Goal: Check status: Check status

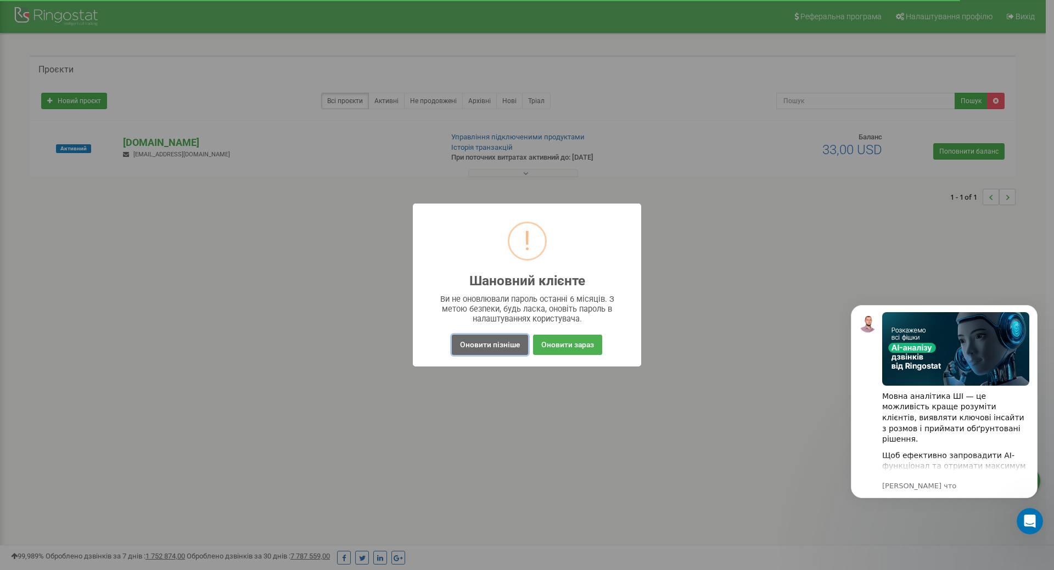
click at [480, 350] on button "Оновити пізніше" at bounding box center [490, 345] width 76 height 20
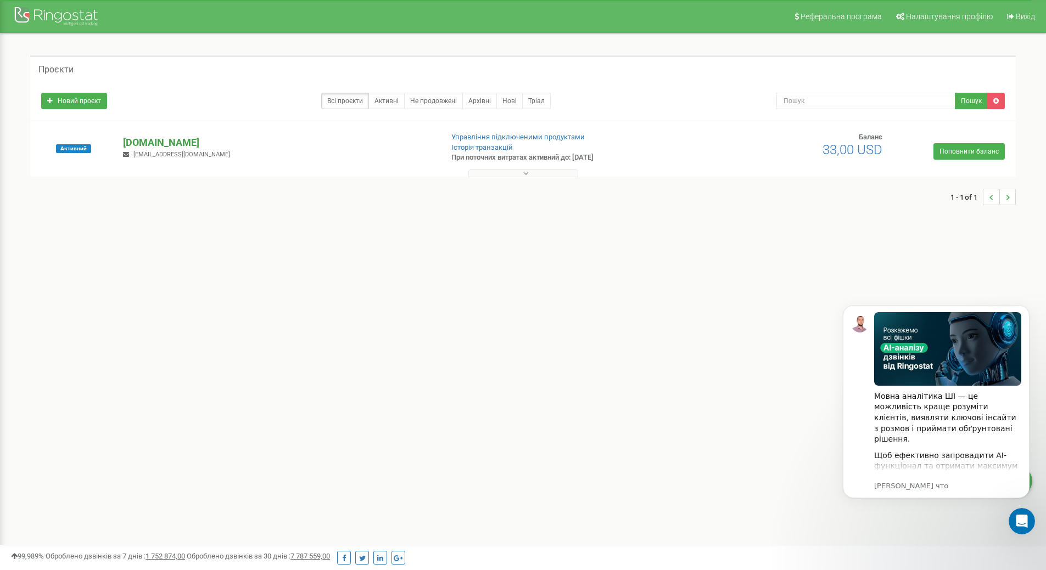
click at [171, 138] on p "[DOMAIN_NAME]" at bounding box center [278, 143] width 310 height 14
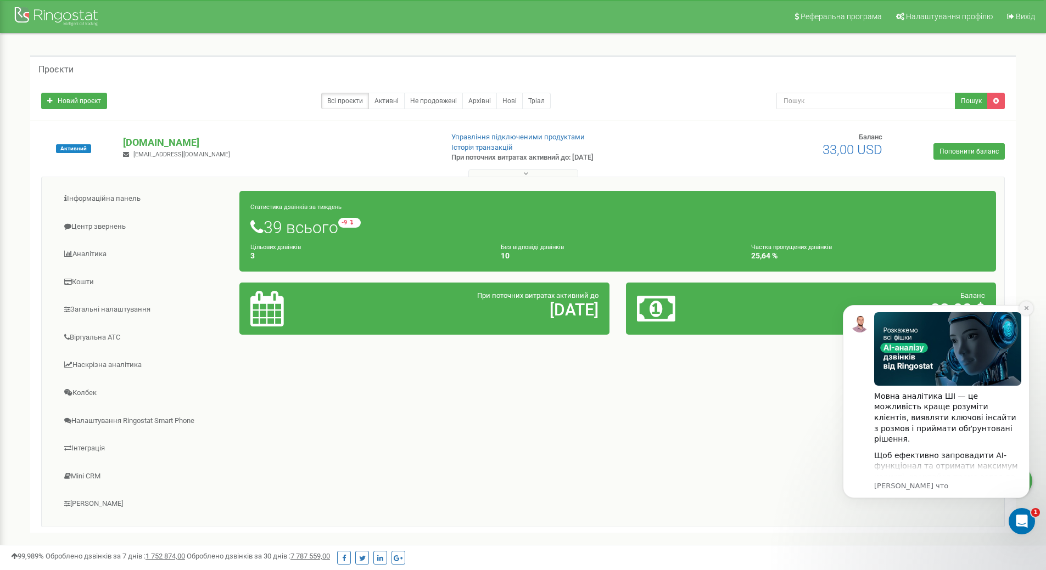
click at [1025, 309] on icon "Dismiss notification" at bounding box center [1026, 308] width 6 height 6
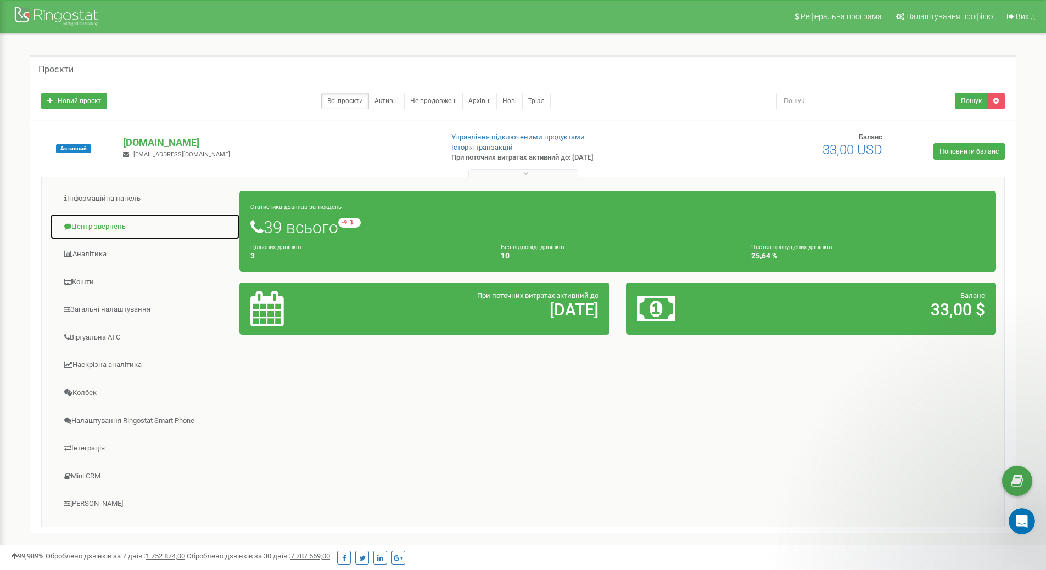
click at [91, 227] on link "Центр звернень" at bounding box center [145, 227] width 190 height 27
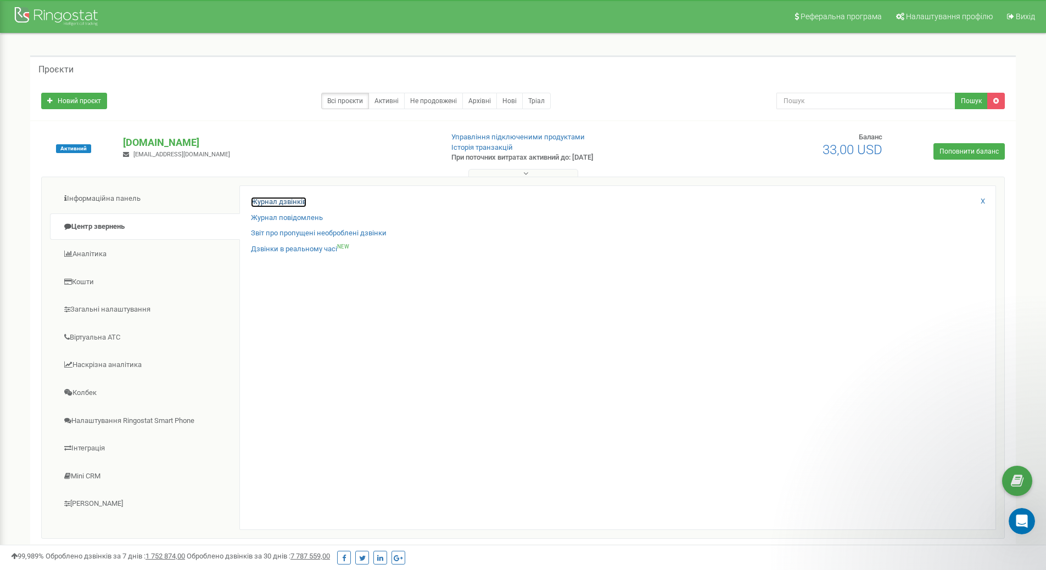
click at [299, 202] on link "Журнал дзвінків" at bounding box center [278, 202] width 55 height 10
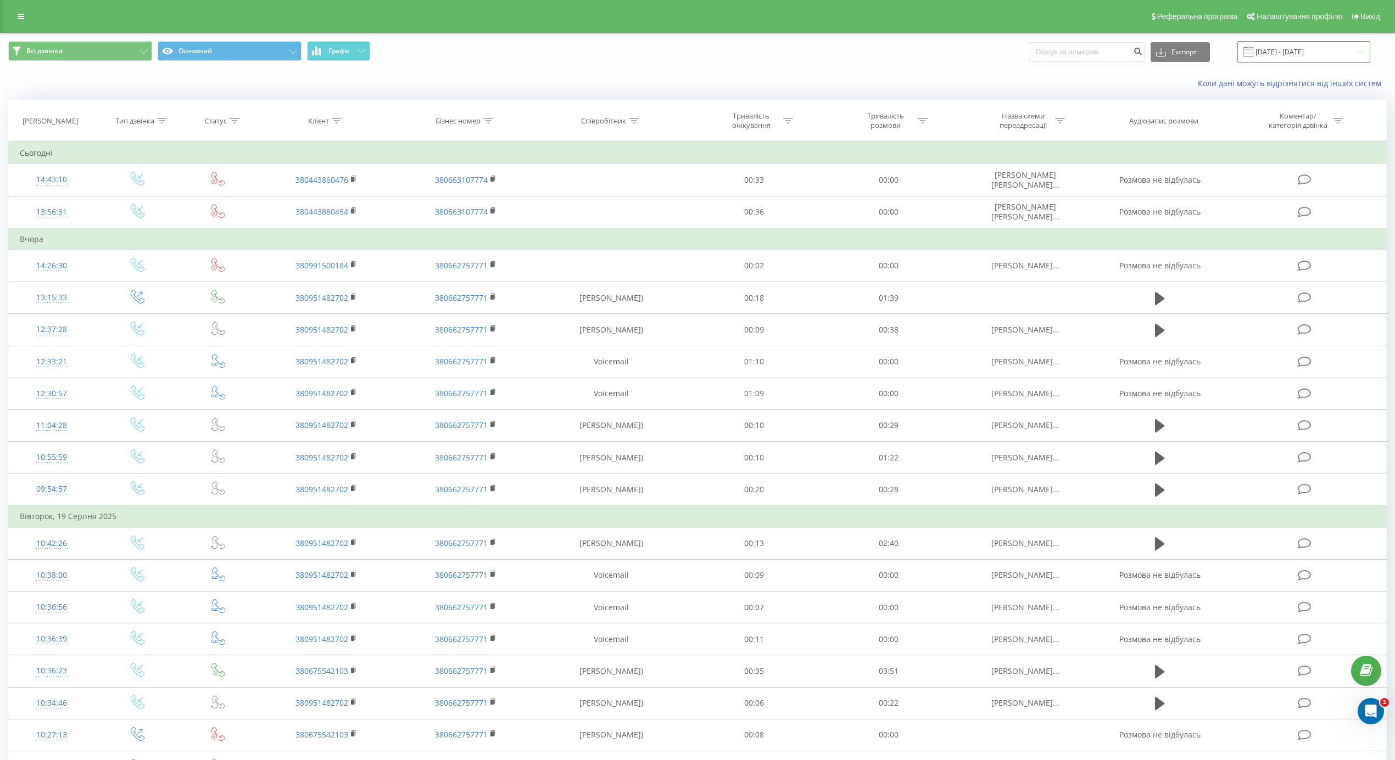
click at [1299, 52] on input "[DATE] - [DATE]" at bounding box center [1303, 51] width 133 height 21
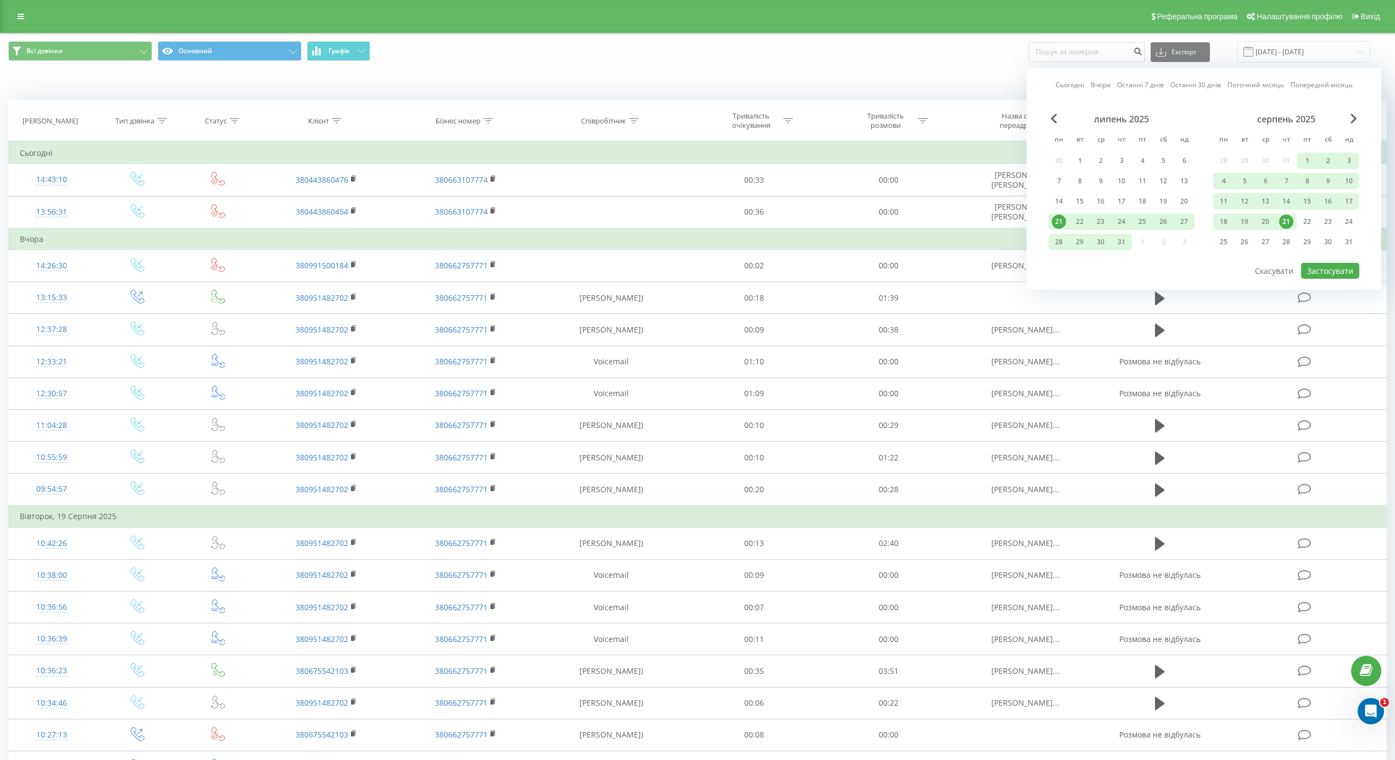
click at [1284, 218] on div "21" at bounding box center [1286, 222] width 14 height 14
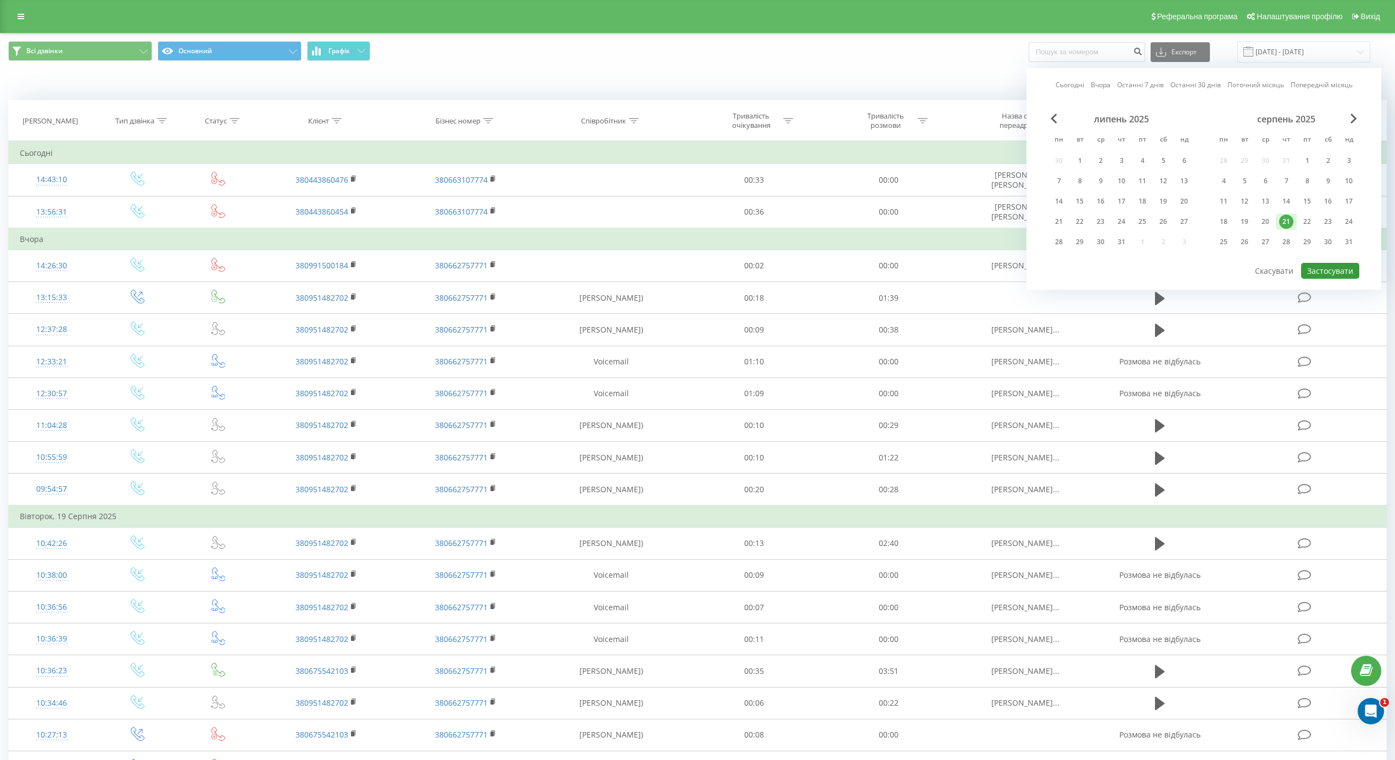
click at [1329, 271] on button "Застосувати" at bounding box center [1330, 271] width 58 height 16
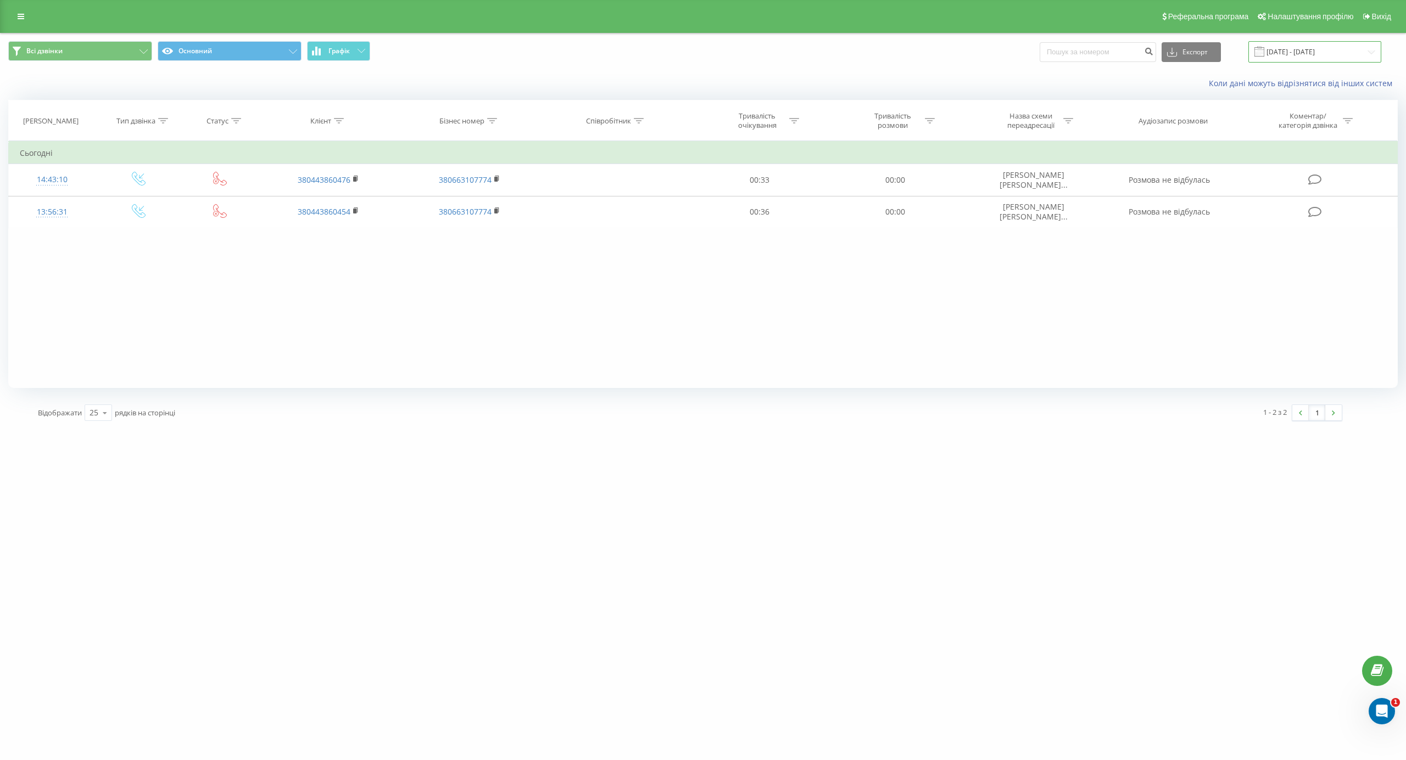
click at [1299, 51] on input "[DATE] - [DATE]" at bounding box center [1314, 51] width 133 height 21
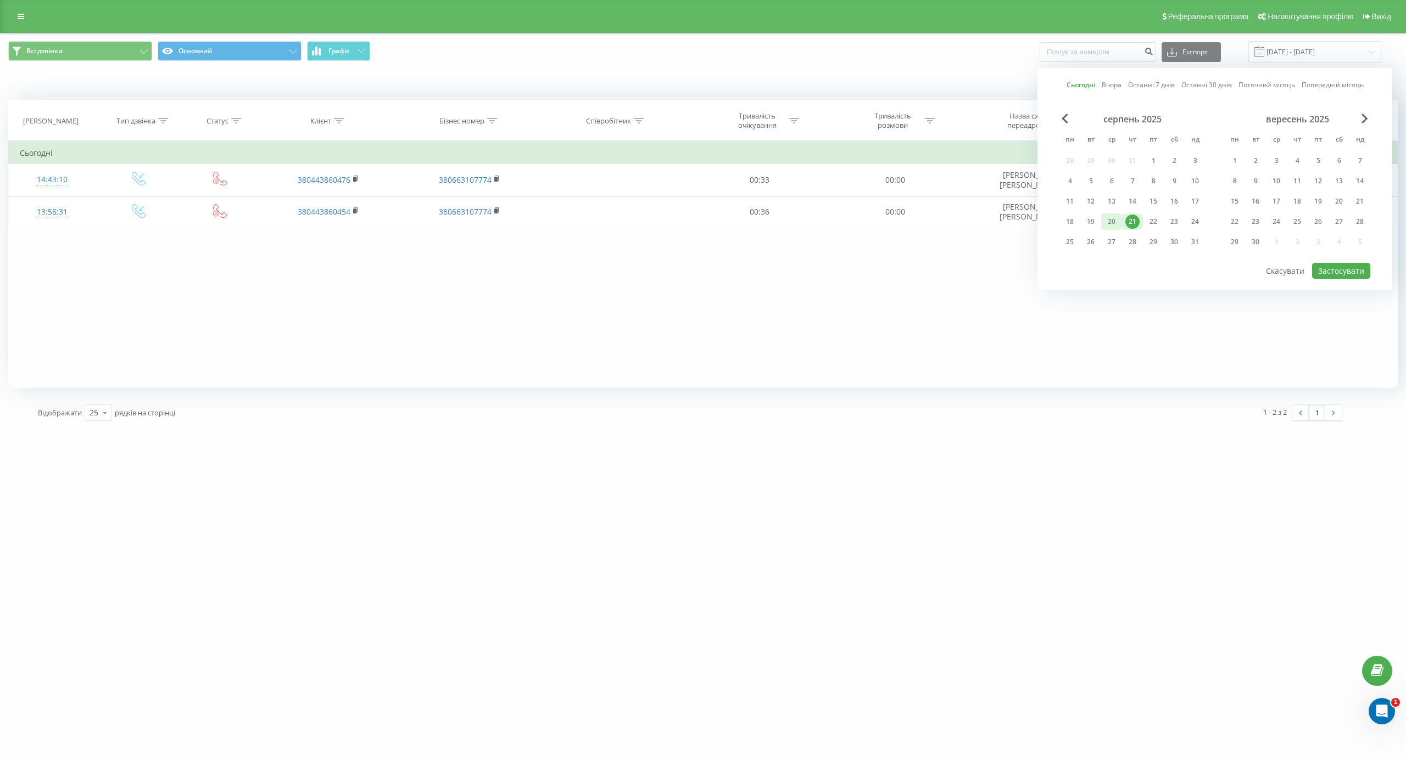
click at [1110, 224] on div "20" at bounding box center [1111, 222] width 14 height 14
click at [1336, 273] on button "Застосувати" at bounding box center [1341, 271] width 58 height 16
type input "[DATE] - [DATE]"
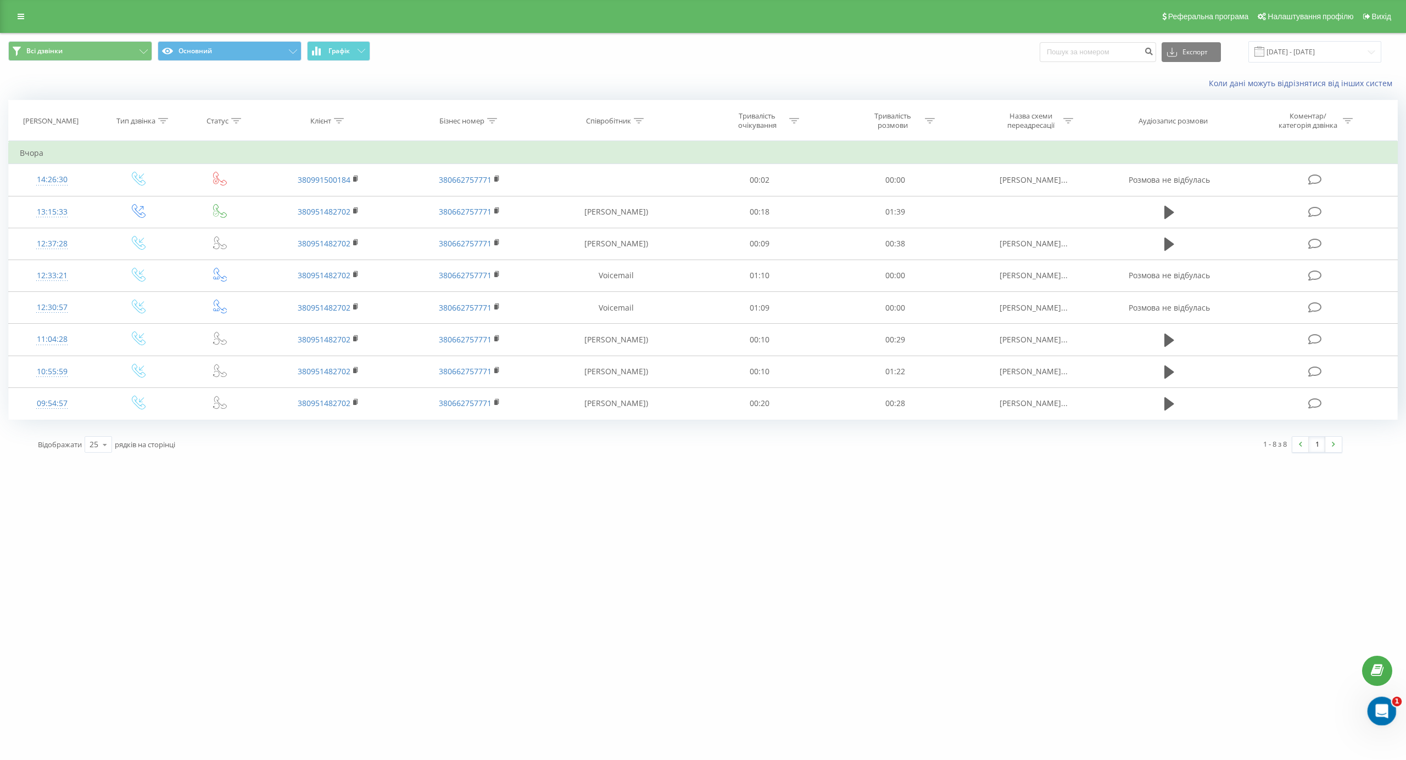
click at [1384, 713] on icon "Открыть службу сообщений Intercom" at bounding box center [1380, 710] width 18 height 18
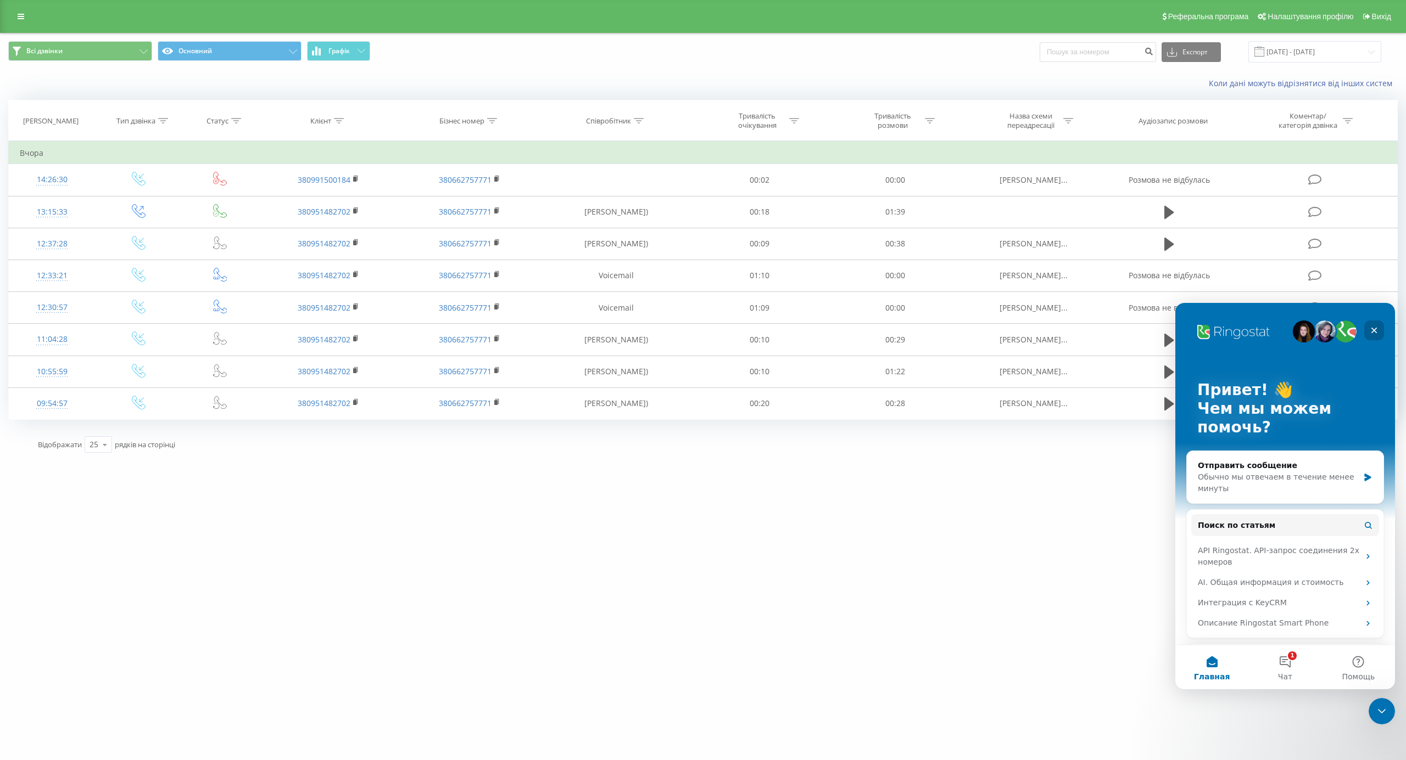
click at [1369, 329] on icon "Закрыть" at bounding box center [1373, 330] width 9 height 9
